Goal: Information Seeking & Learning: Learn about a topic

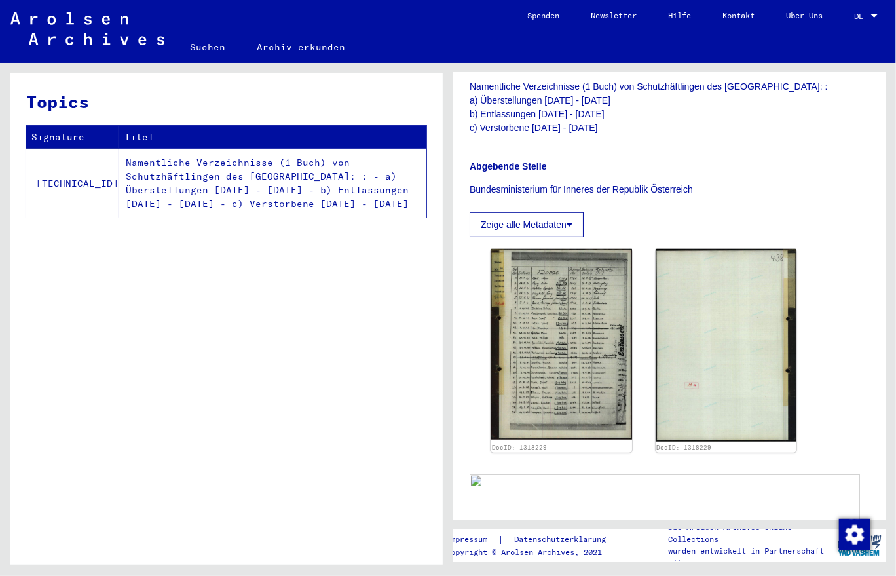
scroll to position [328, 0]
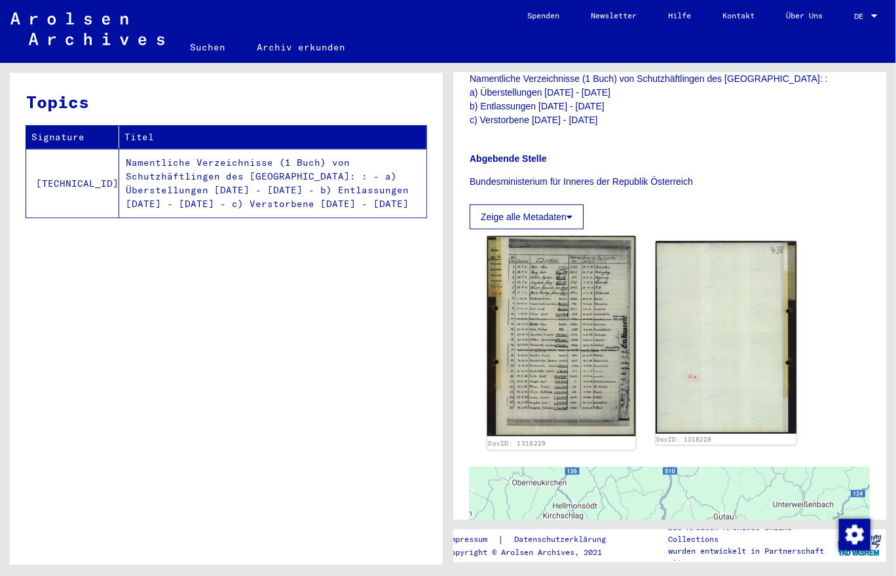
click at [552, 330] on img at bounding box center [562, 336] width 148 height 201
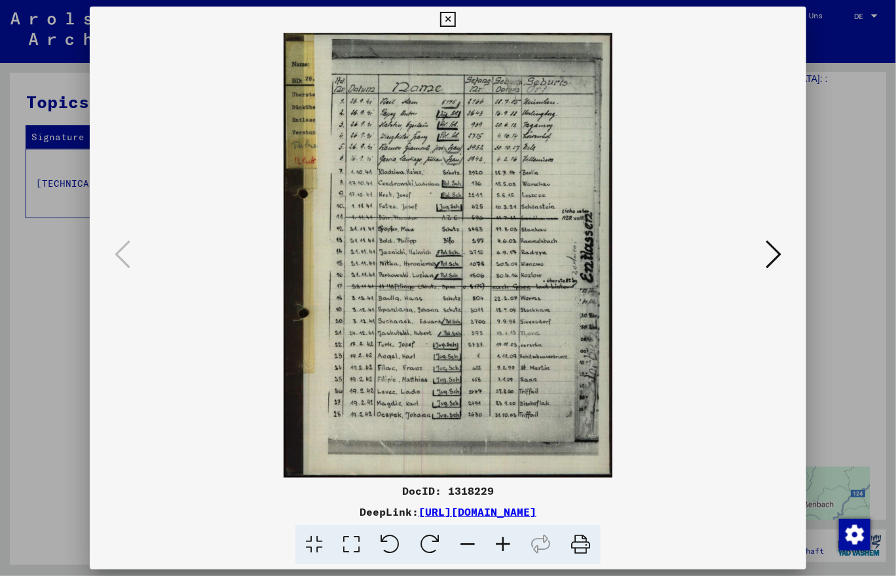
click at [351, 545] on icon at bounding box center [351, 545] width 37 height 40
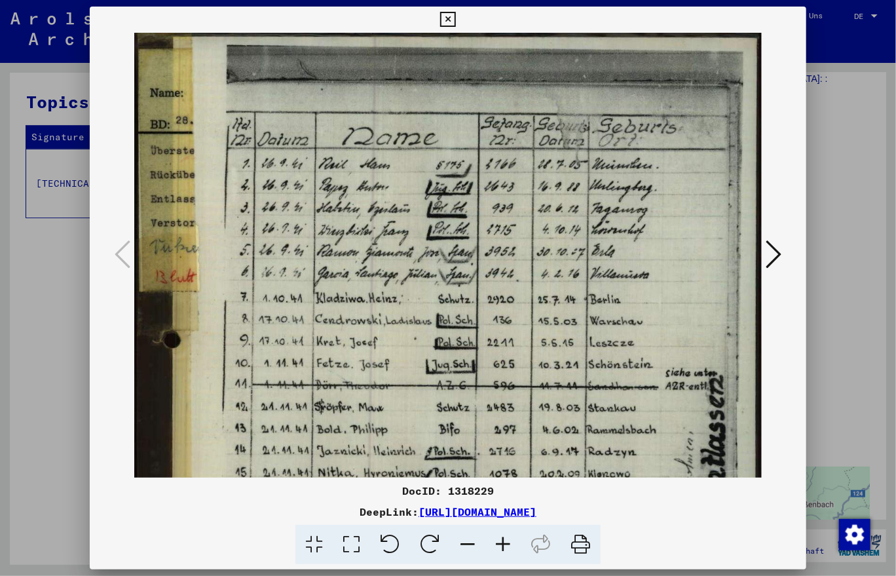
click at [350, 545] on icon at bounding box center [351, 545] width 37 height 40
click at [313, 545] on icon at bounding box center [314, 545] width 37 height 40
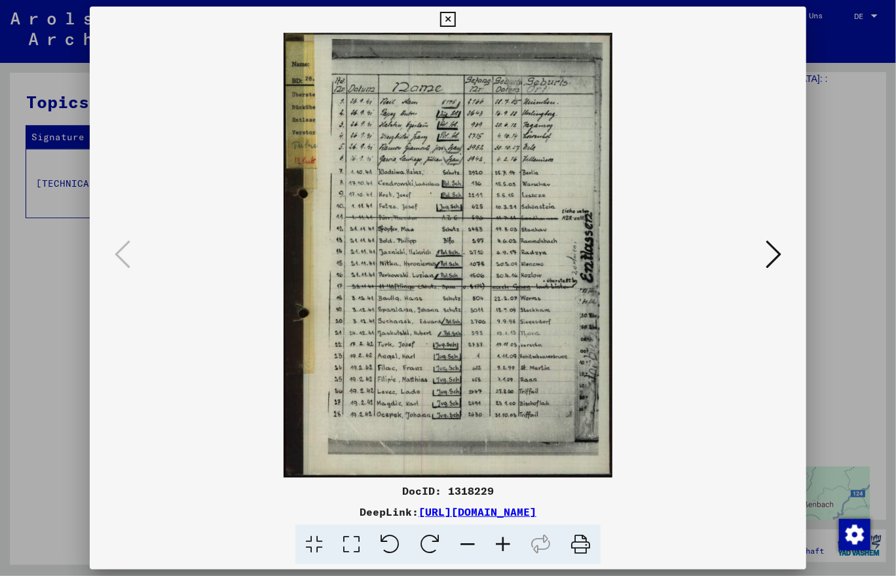
click at [499, 541] on icon at bounding box center [503, 545] width 35 height 40
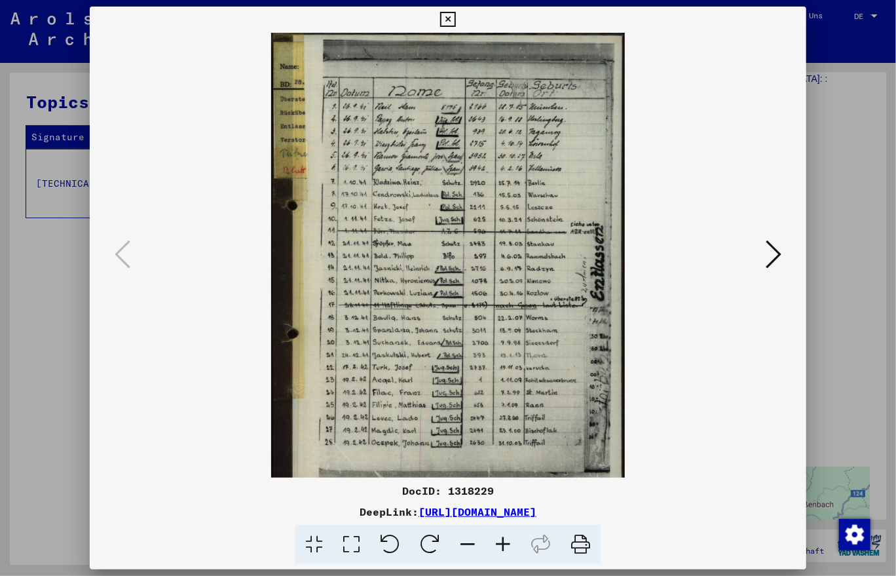
click at [499, 541] on icon at bounding box center [503, 545] width 35 height 40
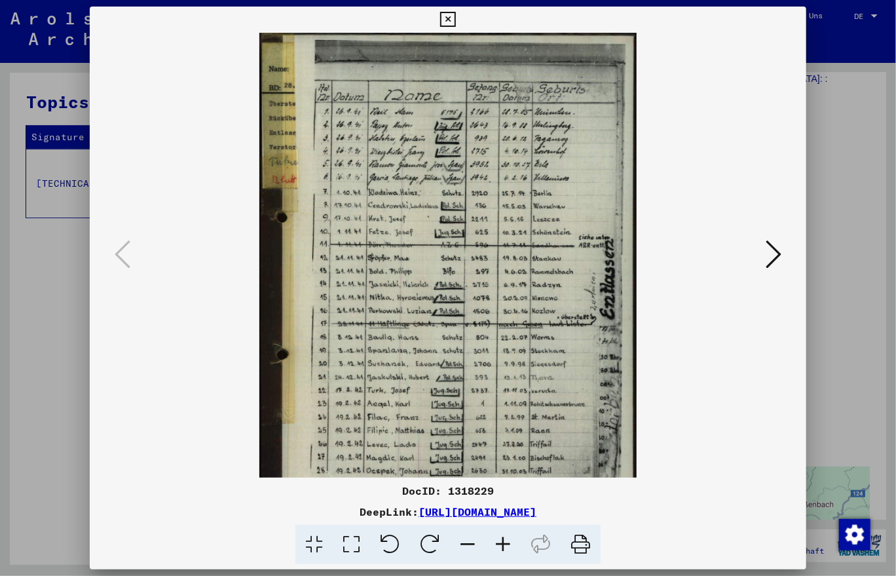
click at [499, 541] on icon at bounding box center [503, 545] width 35 height 40
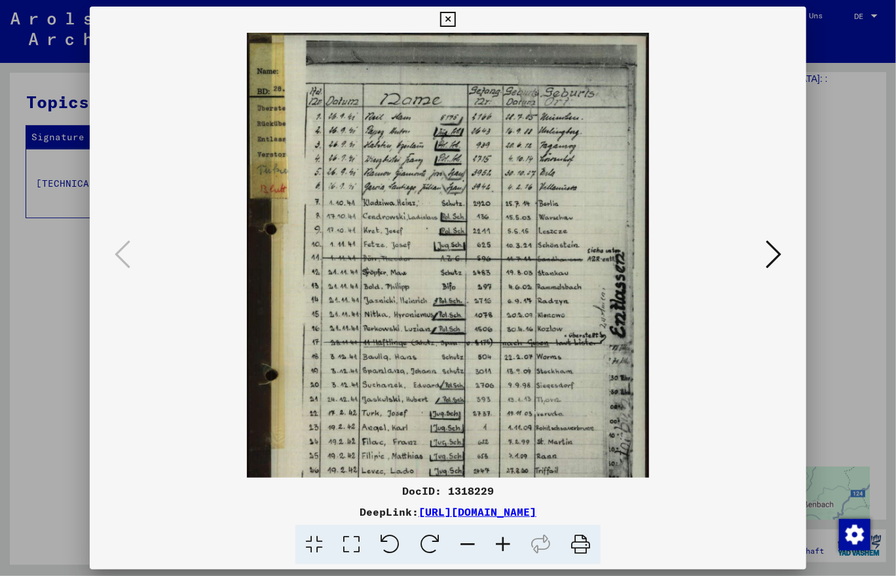
click at [499, 541] on icon at bounding box center [503, 545] width 35 height 40
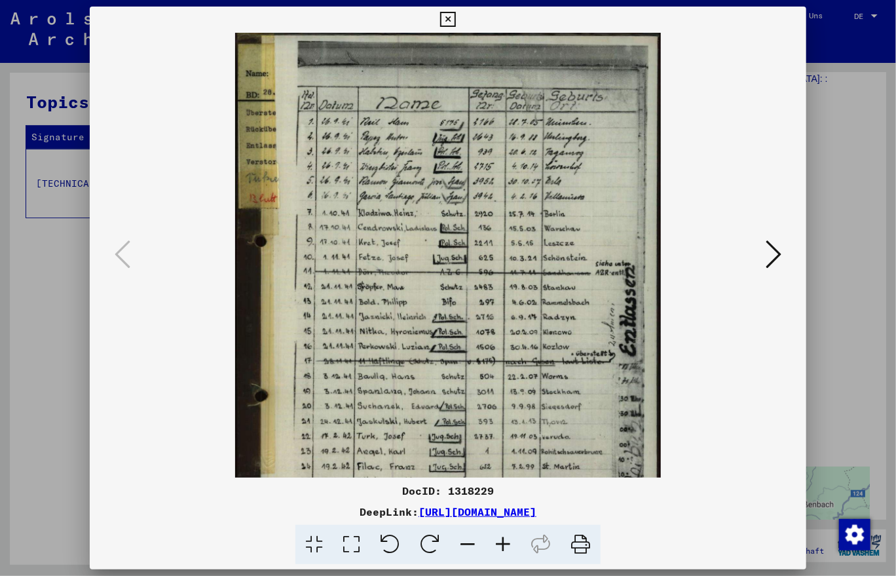
click at [499, 541] on icon at bounding box center [503, 545] width 35 height 40
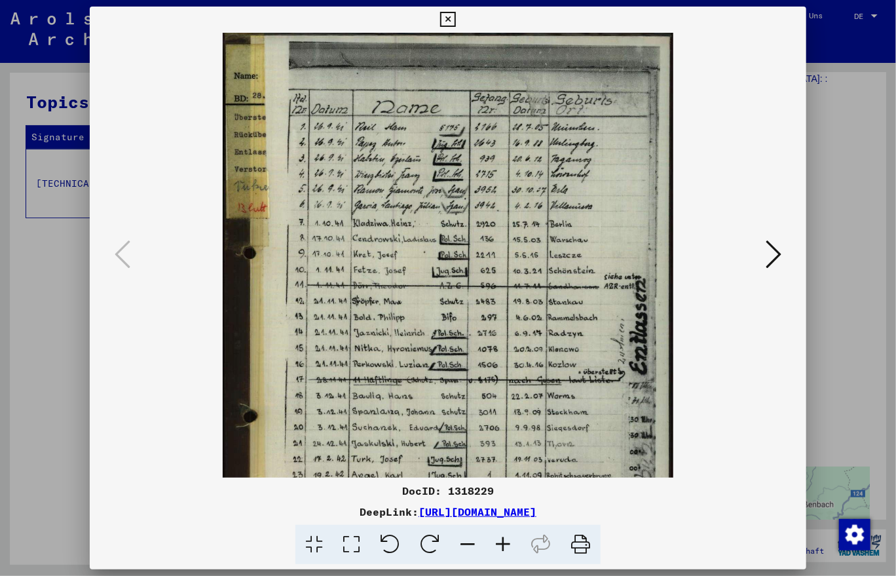
click at [499, 541] on icon at bounding box center [503, 545] width 35 height 40
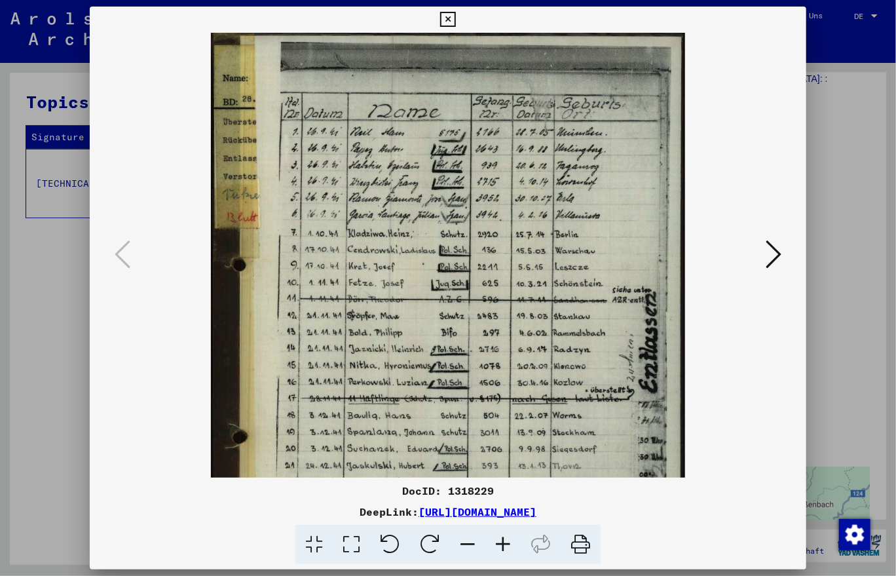
click at [499, 541] on icon at bounding box center [503, 545] width 35 height 40
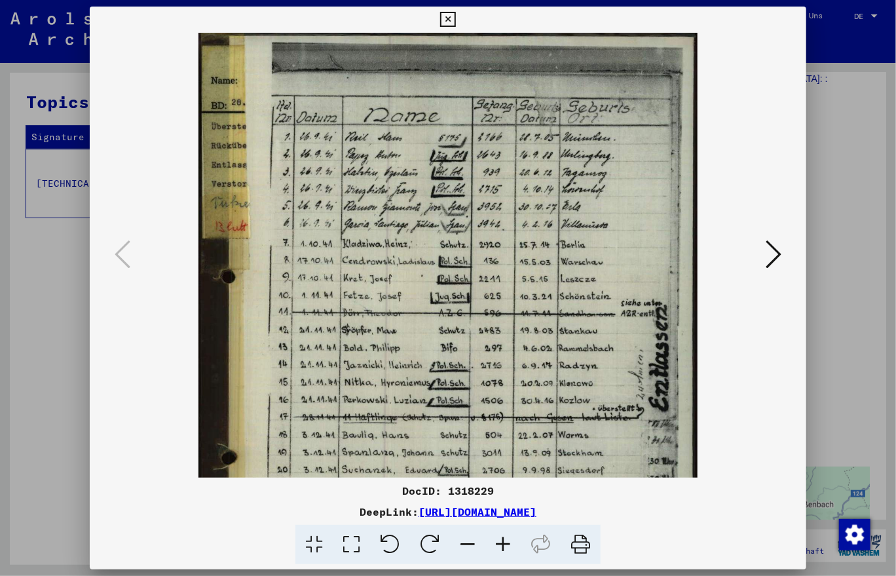
click at [499, 541] on icon at bounding box center [503, 545] width 35 height 40
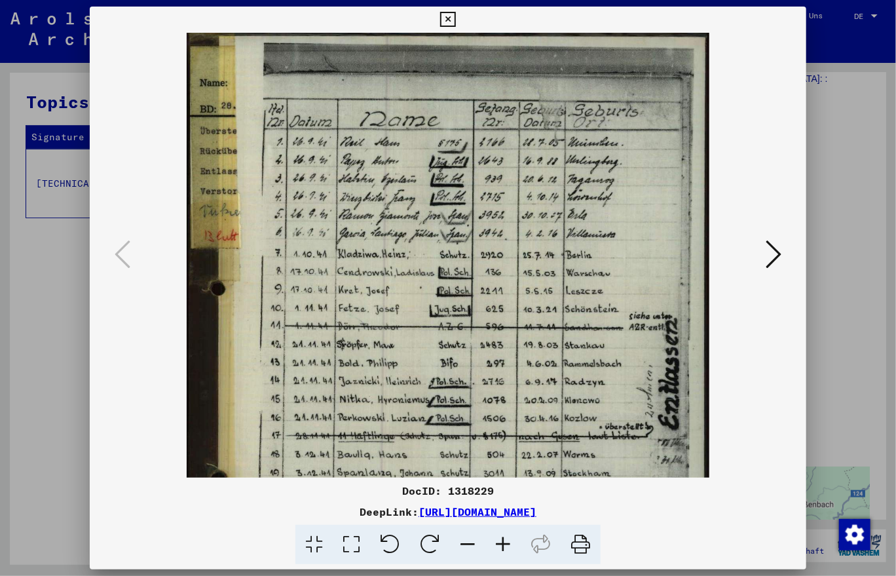
click at [499, 541] on icon at bounding box center [503, 545] width 35 height 40
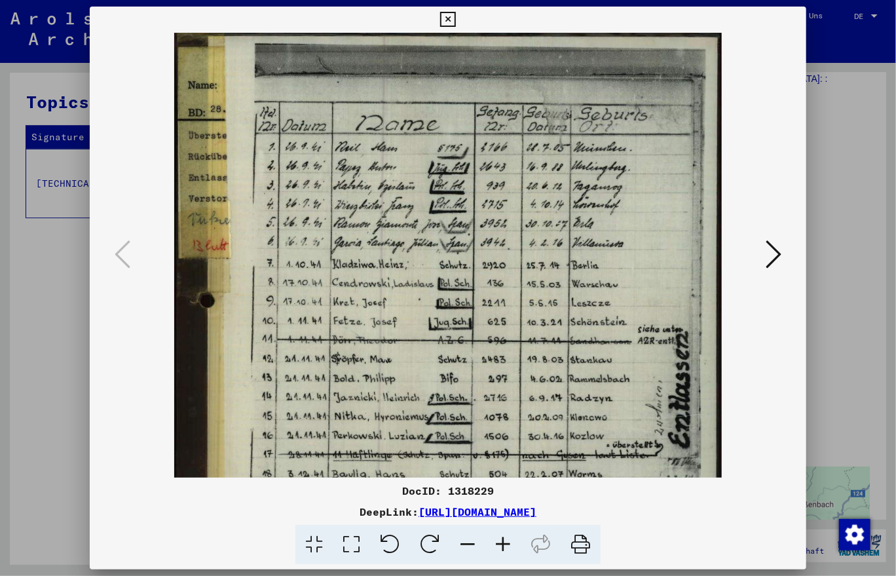
click at [777, 253] on icon at bounding box center [774, 254] width 16 height 31
